Goal: Information Seeking & Learning: Find specific fact

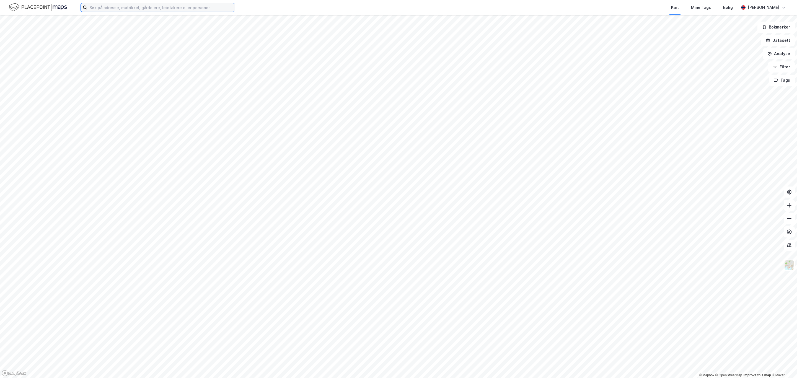
click at [153, 7] on input at bounding box center [161, 7] width 148 height 8
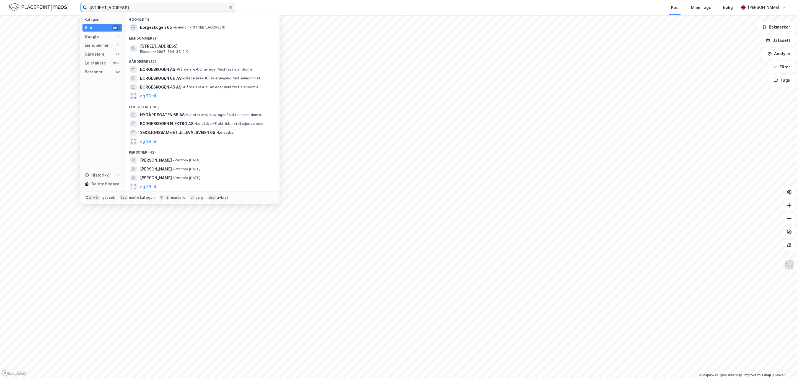
type input "[STREET_ADDRESS]"
click at [197, 32] on div "Eiendommer (1)" at bounding box center [202, 37] width 155 height 10
click at [195, 26] on span "• Eiendom • [STREET_ADDRESS]" at bounding box center [199, 27] width 52 height 4
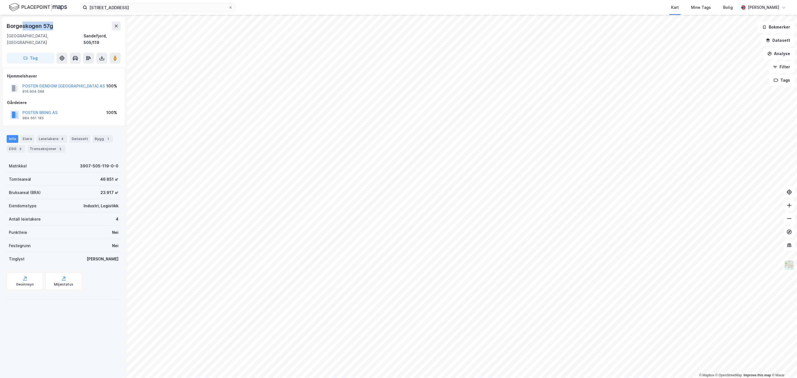
drag, startPoint x: 24, startPoint y: 26, endPoint x: 55, endPoint y: 21, distance: 31.1
click at [55, 22] on div "Borgeskogen 57g" at bounding box center [64, 26] width 114 height 9
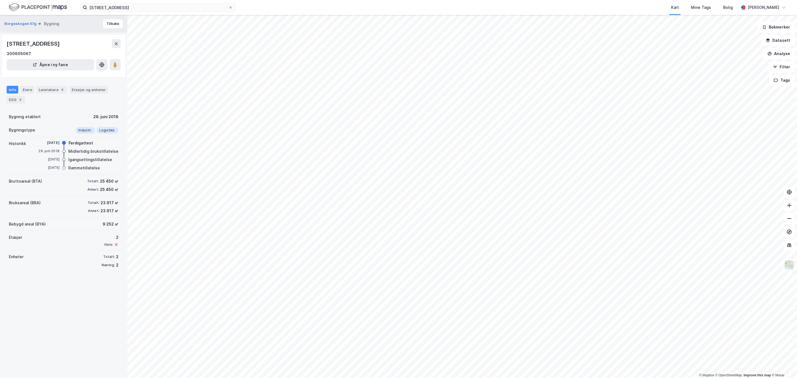
click at [405, 0] on div "[STREET_ADDRESS] Kart Mine Tags Bolig [PERSON_NAME] © Mapbox © OpenStreetMap Im…" at bounding box center [398, 189] width 797 height 378
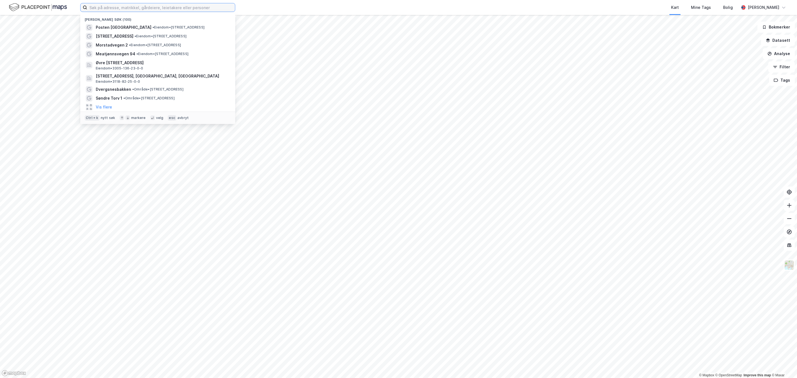
click at [178, 9] on input at bounding box center [161, 7] width 148 height 8
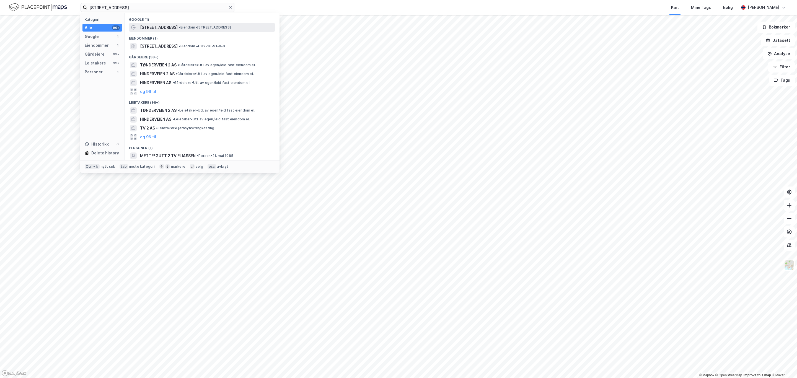
click at [179, 29] on span "• Eiendom • Tønderveien 2, 3961 Stathelle" at bounding box center [205, 27] width 52 height 4
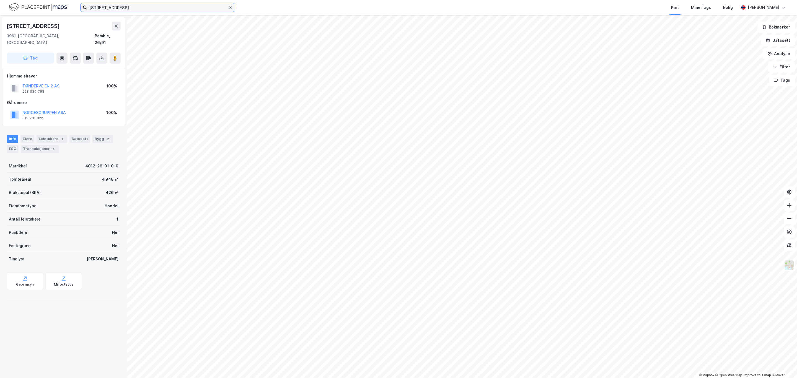
click at [135, 8] on input "tønderveien 2" at bounding box center [157, 7] width 141 height 8
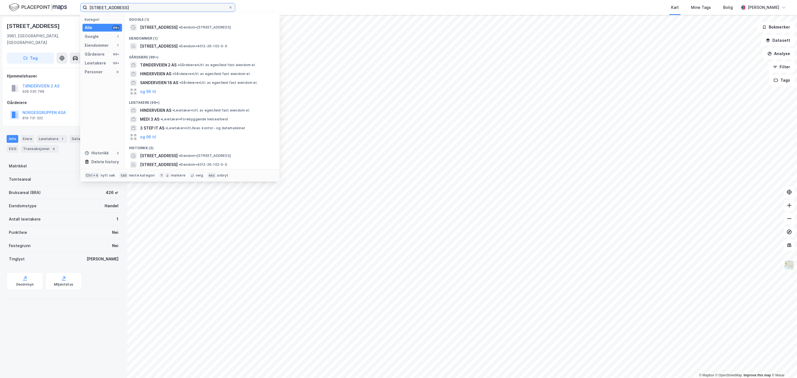
type input "tønderveien 3"
click at [163, 30] on span "[STREET_ADDRESS]" at bounding box center [159, 27] width 38 height 7
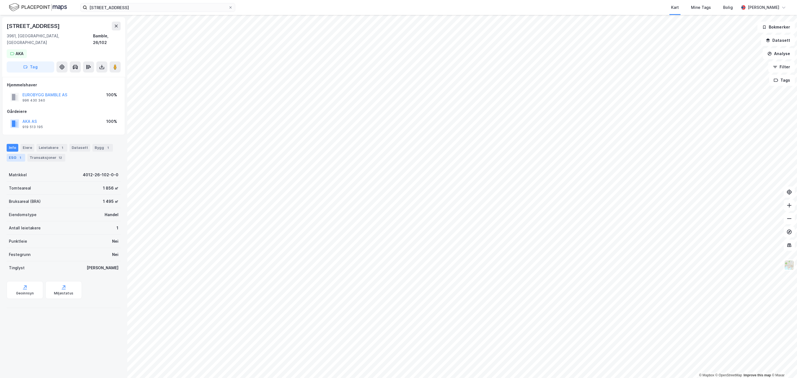
click at [20, 155] on div "1" at bounding box center [20, 158] width 6 height 6
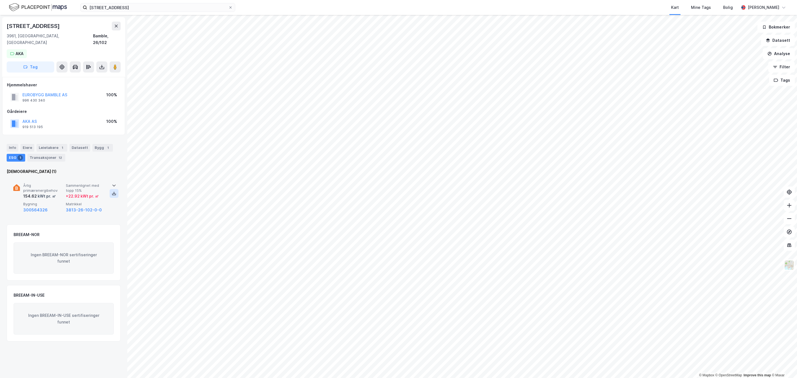
click at [115, 189] on button at bounding box center [114, 193] width 9 height 9
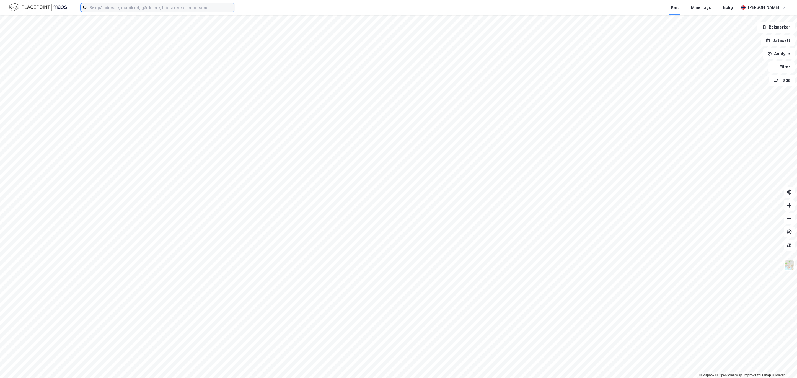
click at [142, 7] on input at bounding box center [161, 7] width 148 height 8
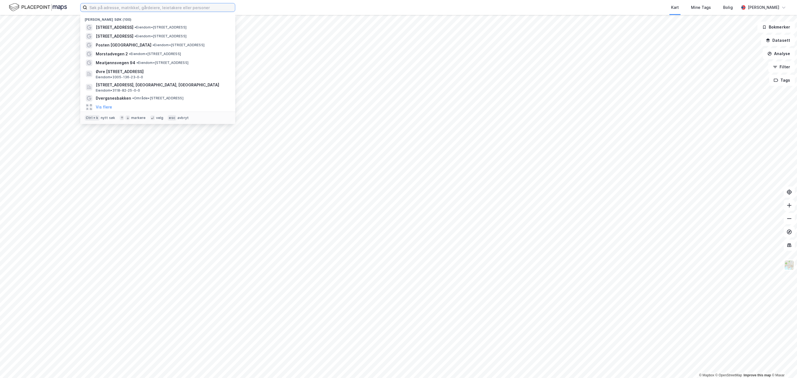
paste input "Borgeskogen 65"
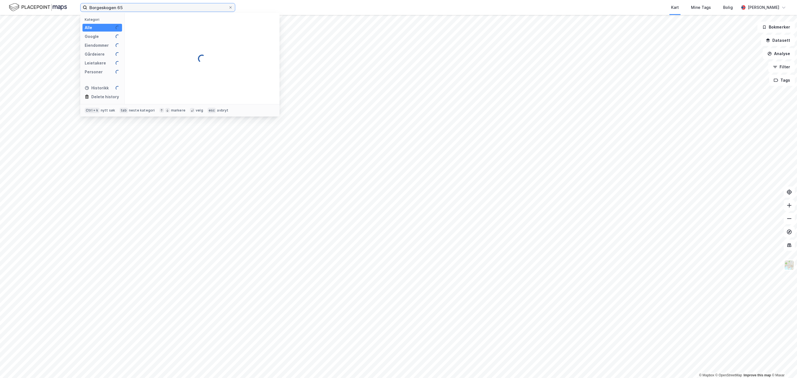
type input "Borgeskogen 65"
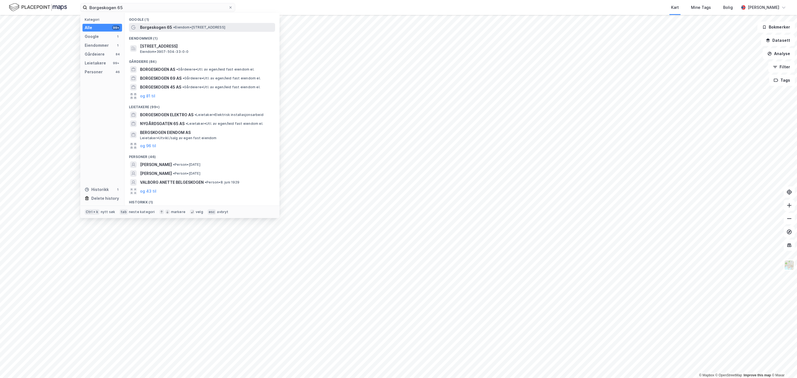
click at [223, 27] on span "• Eiendom • [STREET_ADDRESS]" at bounding box center [199, 27] width 52 height 4
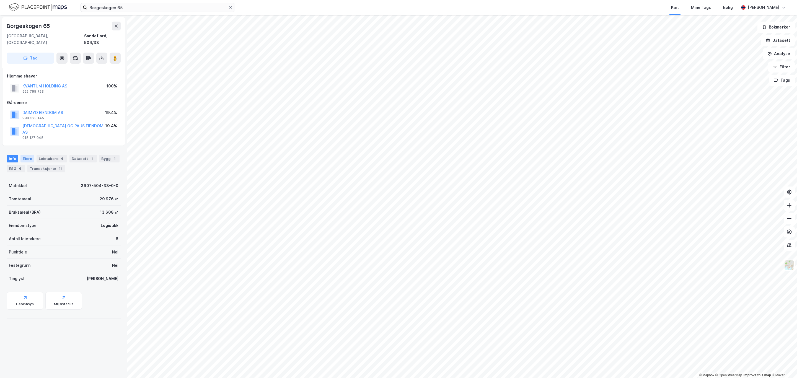
click at [27, 155] on div "Eiere" at bounding box center [27, 159] width 14 height 8
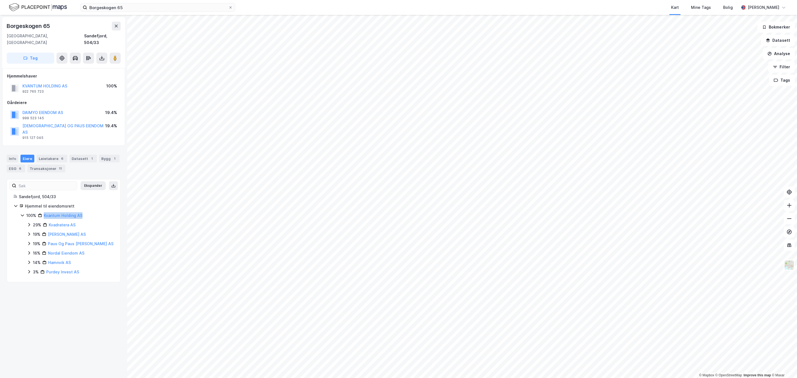
drag, startPoint x: 68, startPoint y: 204, endPoint x: 42, endPoint y: 204, distance: 26.0
click at [42, 212] on div "100% Kvantum Holding AS" at bounding box center [69, 215] width 87 height 7
copy link "Kvantum Holding AS"
